Goal: Task Accomplishment & Management: Use online tool/utility

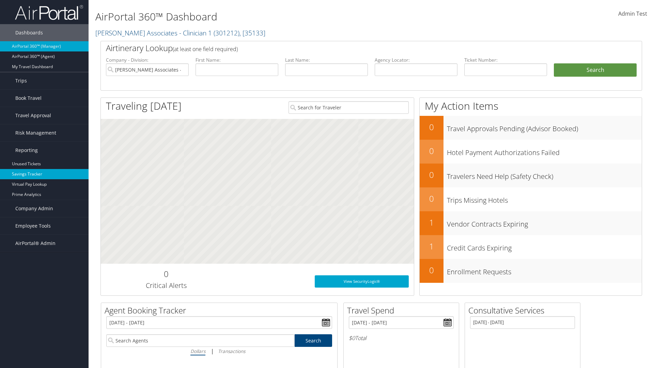
click at [44, 174] on link "Savings Tracker" at bounding box center [44, 174] width 89 height 10
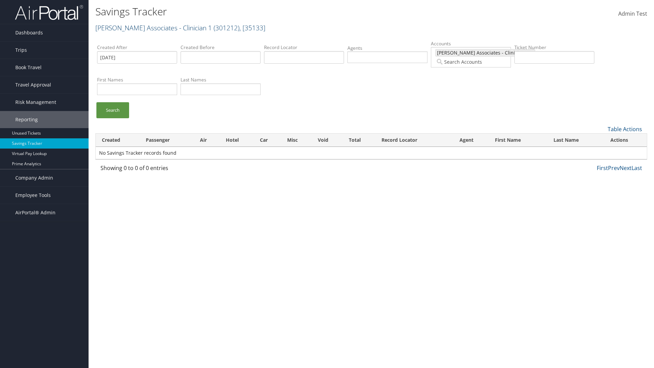
click at [138, 28] on link "[PERSON_NAME] Associates - Clinician 1 ( 301212 ) , [ 35133 ]" at bounding box center [180, 27] width 170 height 9
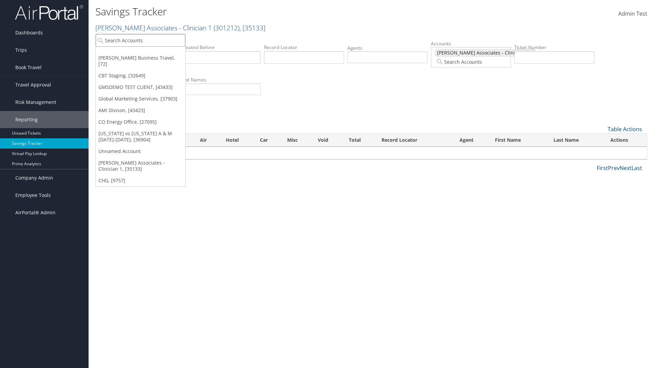
click at [140, 40] on input "search" at bounding box center [141, 40] width 90 height 13
type input "Global Marketing Services"
click at [147, 53] on div "Global Marketing Services (301946), [37903]" at bounding box center [147, 53] width 110 height 6
